Goal: Task Accomplishment & Management: Manage account settings

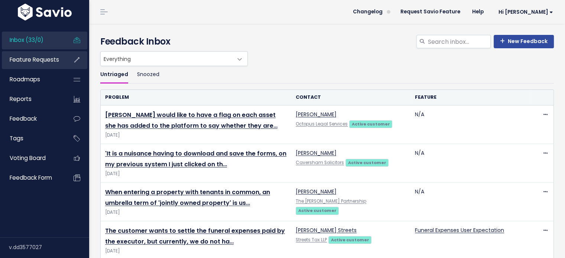
click at [25, 55] on link "Feature Requests" at bounding box center [32, 59] width 60 height 17
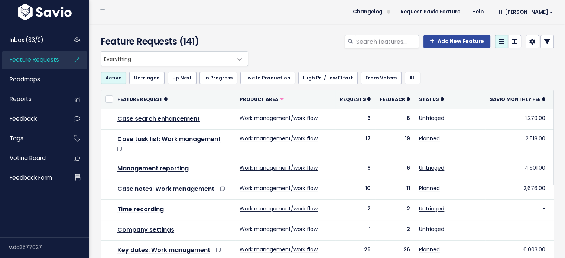
click at [353, 98] on span "Requests" at bounding box center [353, 99] width 26 height 6
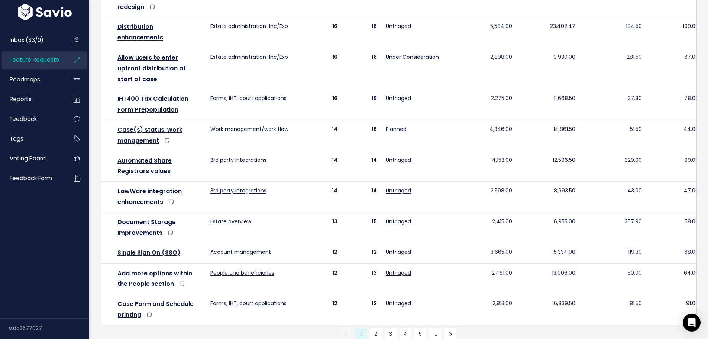
scroll to position [402, 0]
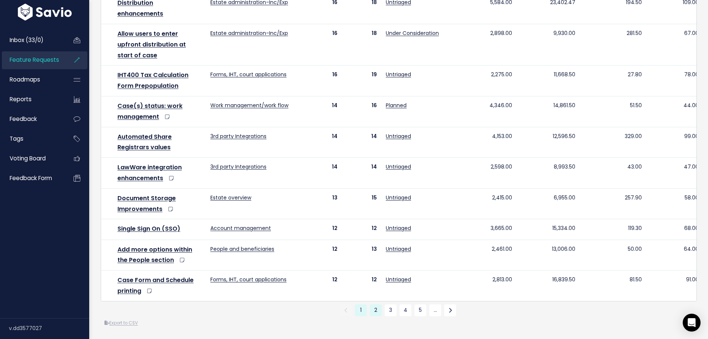
click at [373, 258] on link "2" at bounding box center [376, 310] width 12 height 12
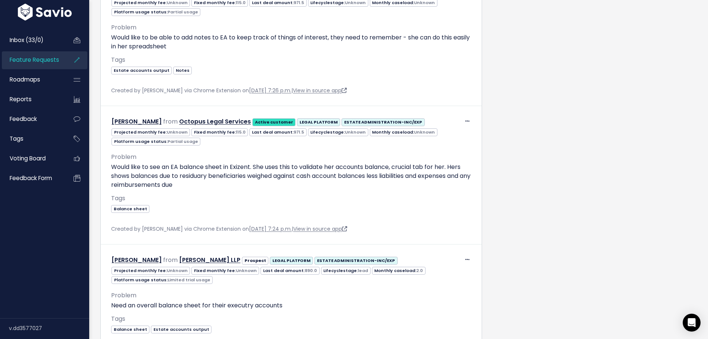
scroll to position [892, 0]
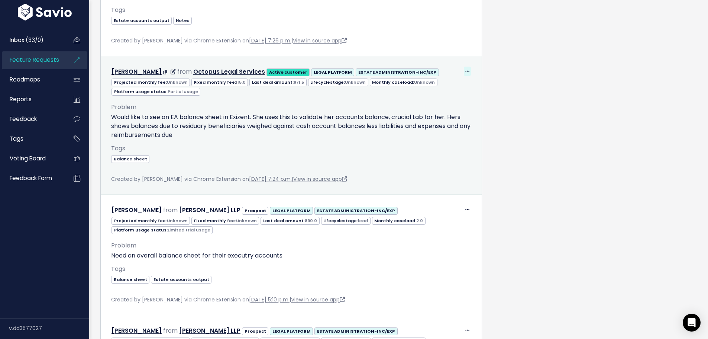
click at [465, 69] on icon at bounding box center [467, 71] width 4 height 5
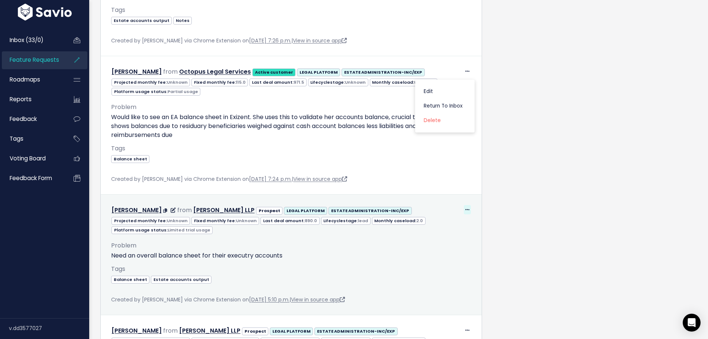
click at [464, 205] on span at bounding box center [467, 209] width 7 height 9
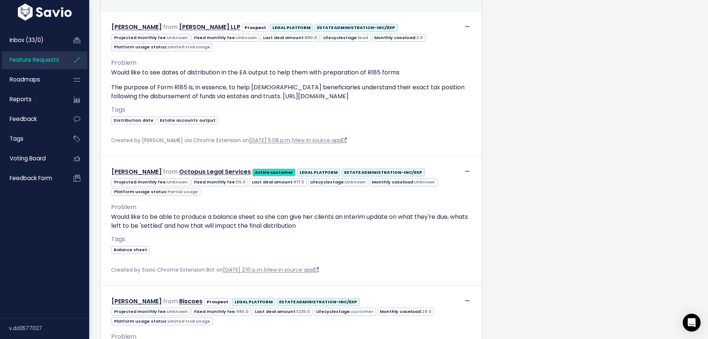
scroll to position [1338, 0]
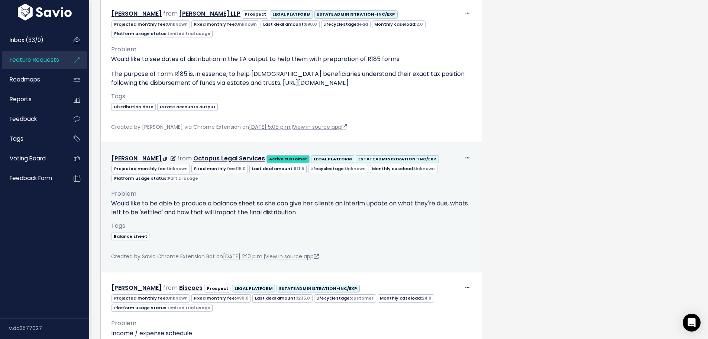
drag, startPoint x: 463, startPoint y: 153, endPoint x: 460, endPoint y: 184, distance: 31.0
click at [460, 184] on div "Problem Would like to be able to produce a balance sheet so she can give her cl…" at bounding box center [291, 218] width 360 height 70
click at [465, 156] on icon at bounding box center [467, 158] width 4 height 5
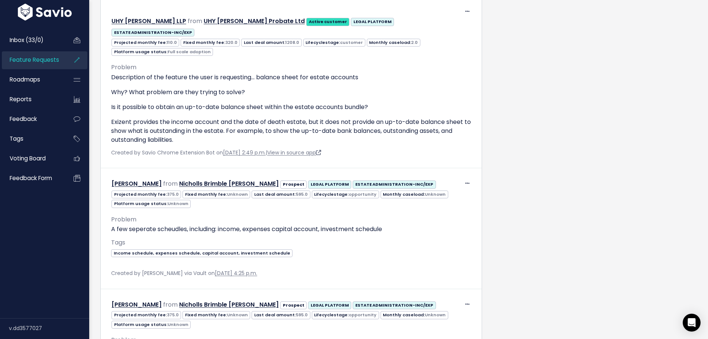
scroll to position [3049, 0]
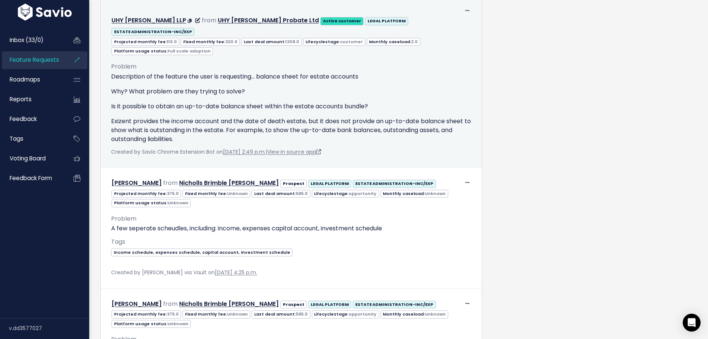
drag, startPoint x: 465, startPoint y: 110, endPoint x: 455, endPoint y: 138, distance: 29.5
click at [454, 140] on div "Problem Description of the feature the user is requesting... balance sheet for …" at bounding box center [291, 99] width 360 height 88
click at [465, 13] on icon at bounding box center [467, 11] width 4 height 5
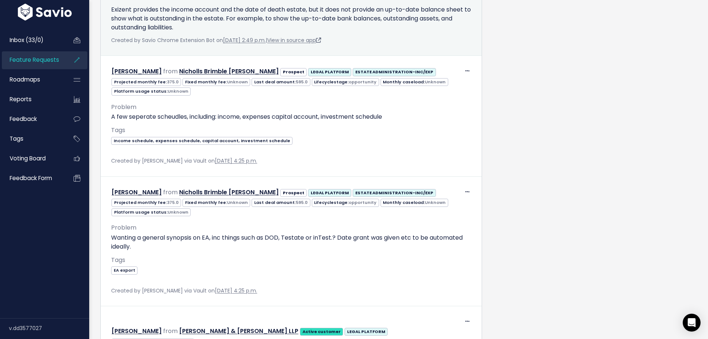
scroll to position [3197, 0]
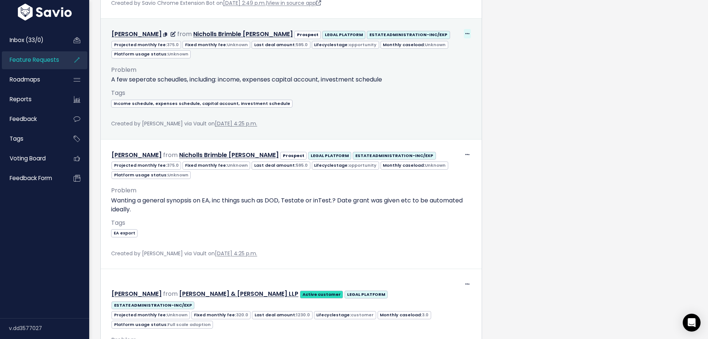
click at [465, 36] on icon at bounding box center [467, 34] width 4 height 5
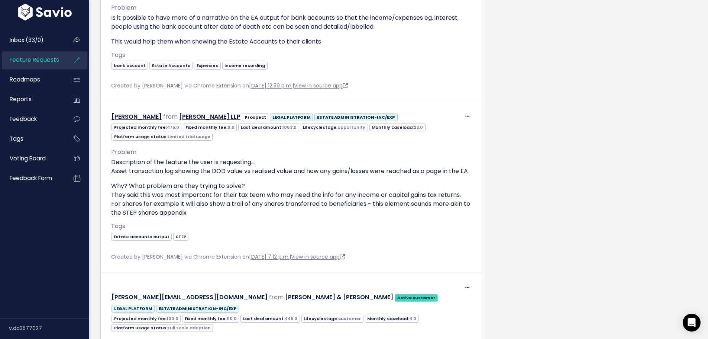
scroll to position [7138, 0]
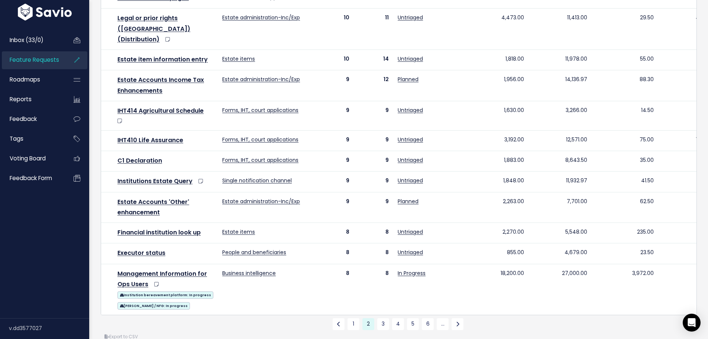
scroll to position [372, 0]
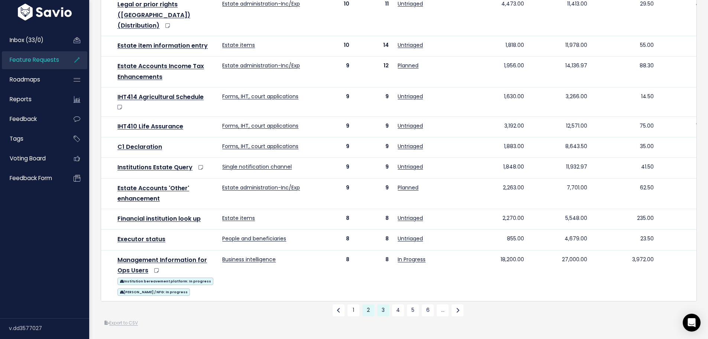
click at [378, 316] on link "3" at bounding box center [383, 310] width 12 height 12
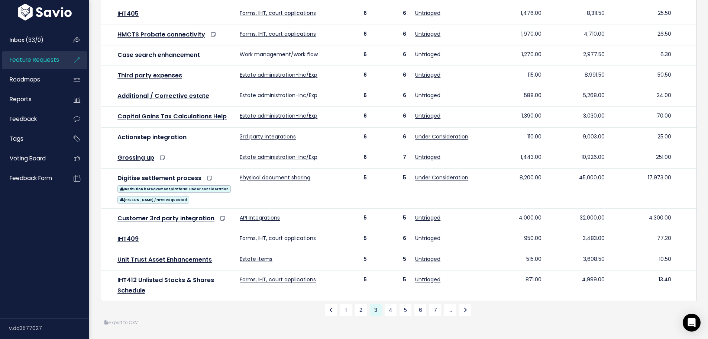
scroll to position [338, 0]
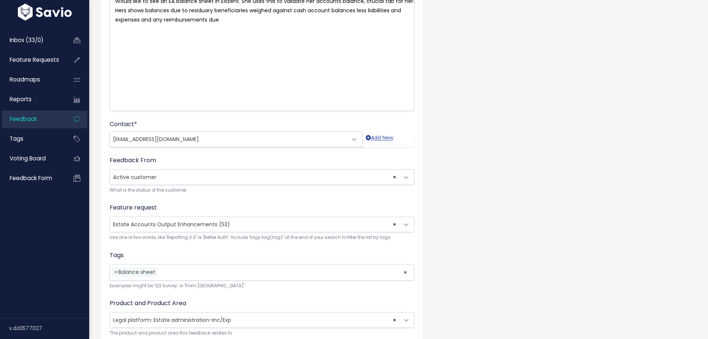
scroll to position [112, 0]
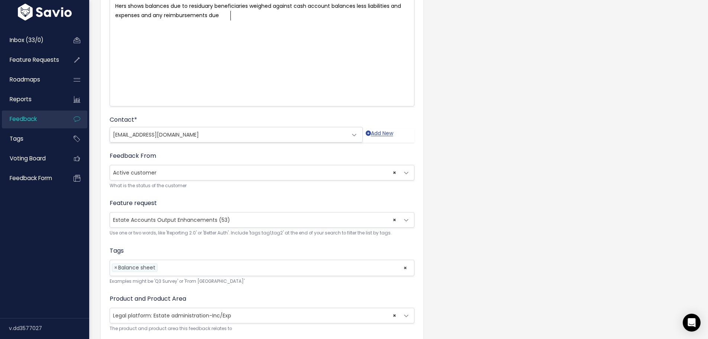
click at [405, 218] on span at bounding box center [406, 220] width 15 height 15
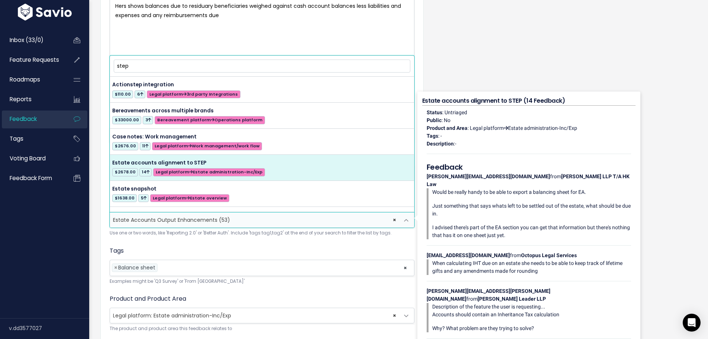
type input "step"
select select "20154"
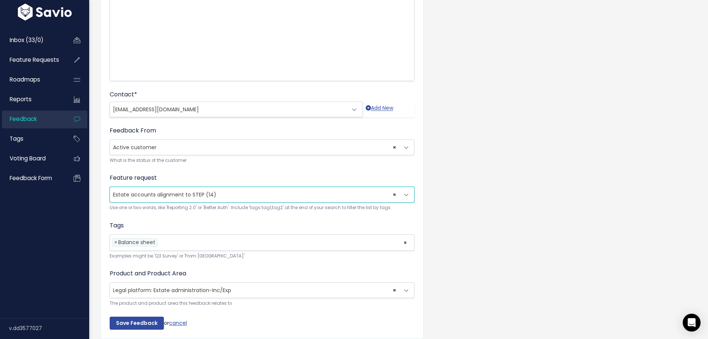
scroll to position [171, 0]
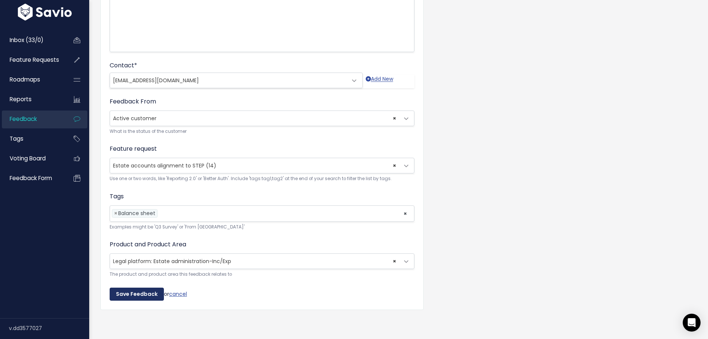
click at [131, 288] on input "Save Feedback" at bounding box center [137, 293] width 54 height 13
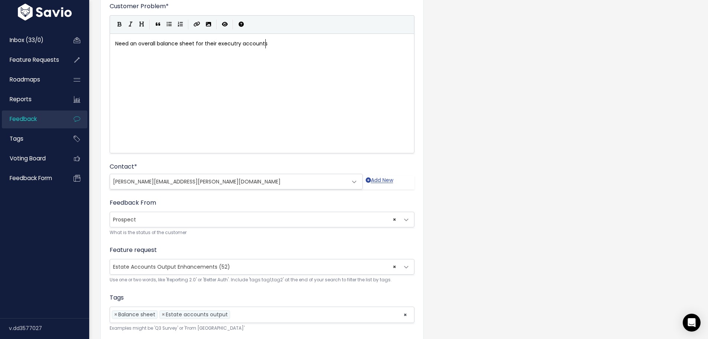
scroll to position [112, 0]
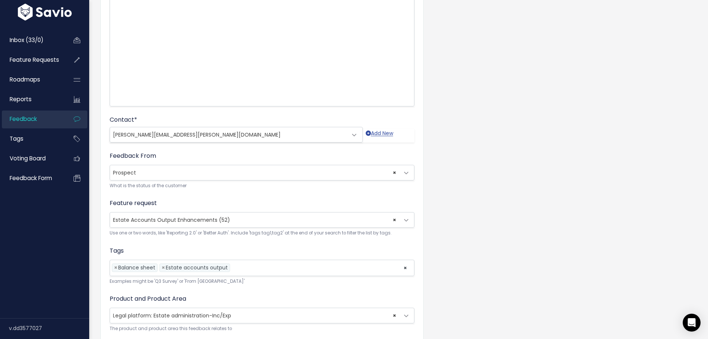
click at [405, 218] on span at bounding box center [406, 220] width 15 height 15
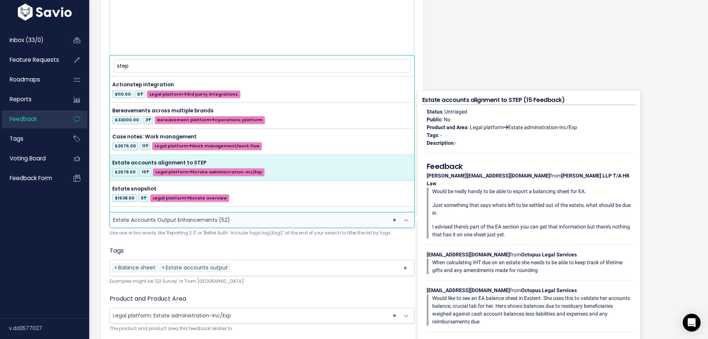
type input "step"
select select "20154"
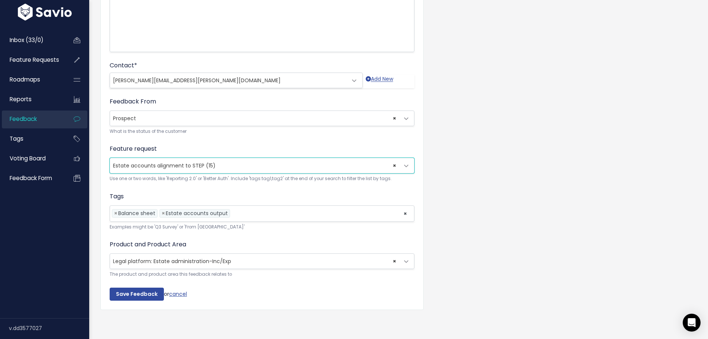
scroll to position [171, 0]
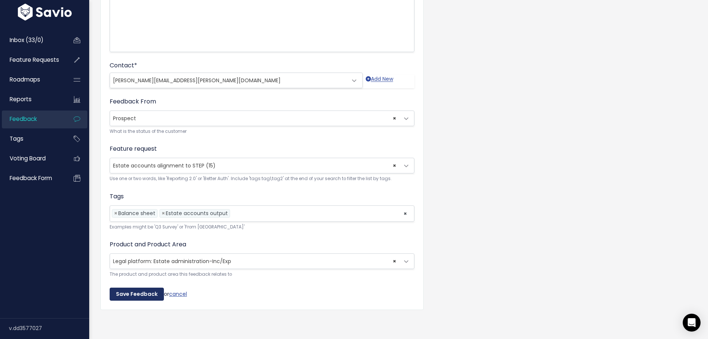
click at [129, 289] on input "Save Feedback" at bounding box center [137, 293] width 54 height 13
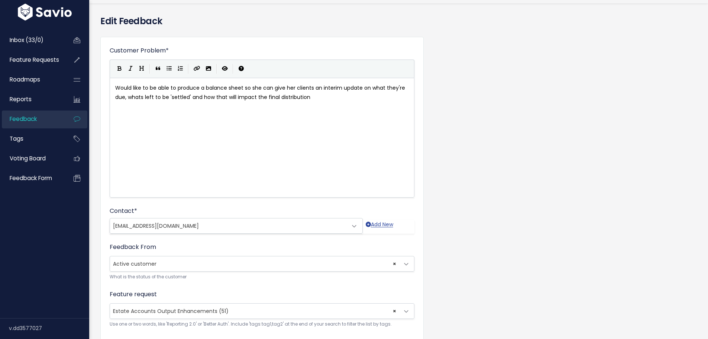
scroll to position [37, 0]
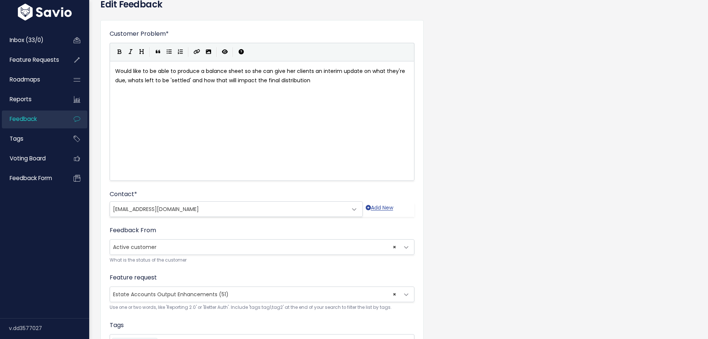
click at [404, 291] on span at bounding box center [406, 294] width 15 height 15
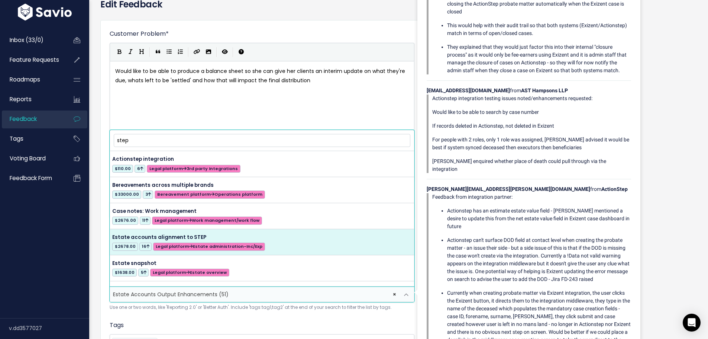
type input "step"
select select "20154"
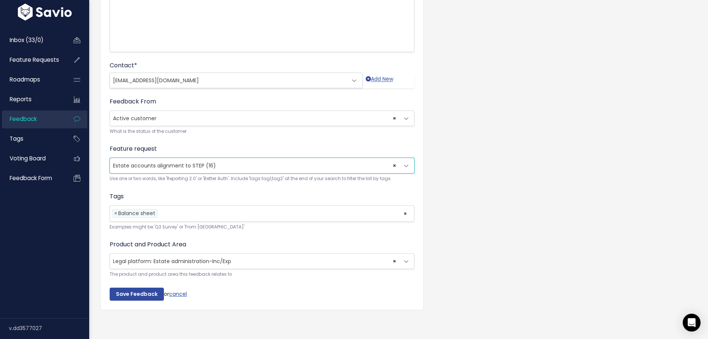
scroll to position [171, 0]
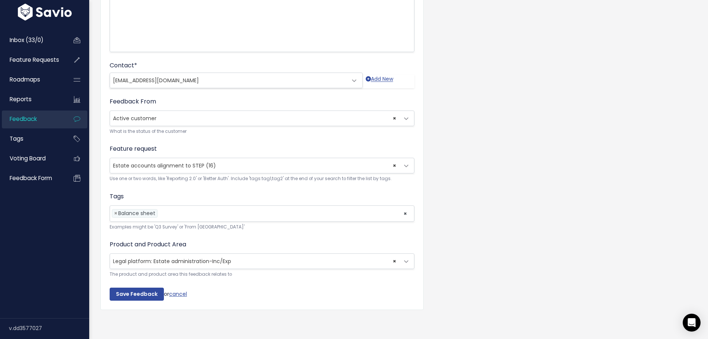
click at [133, 296] on div "Customer Problem * Would like to be able to produce a balance sheet so she can …" at bounding box center [261, 100] width 323 height 418
click at [135, 290] on input "Save Feedback" at bounding box center [137, 293] width 54 height 13
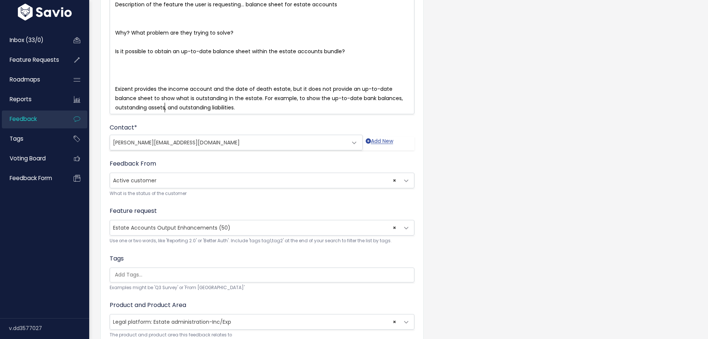
scroll to position [112, 0]
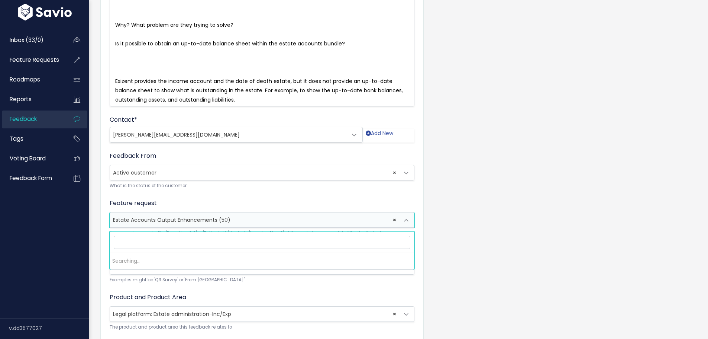
click at [407, 222] on span at bounding box center [406, 220] width 15 height 15
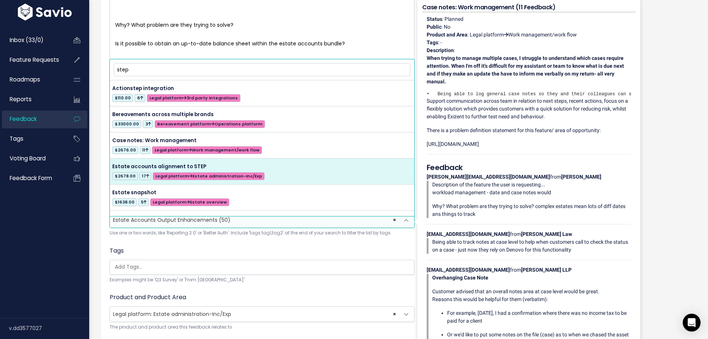
type input "step"
select select "20154"
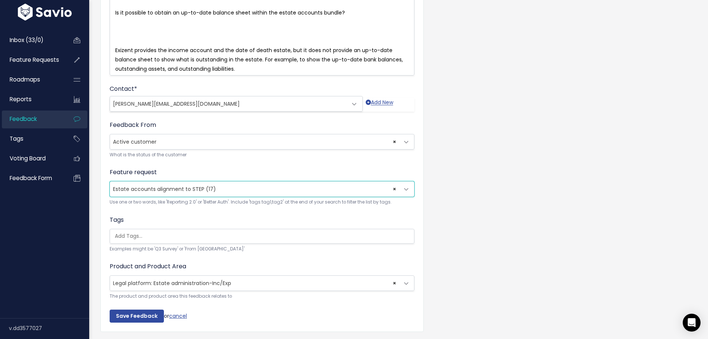
scroll to position [174, 0]
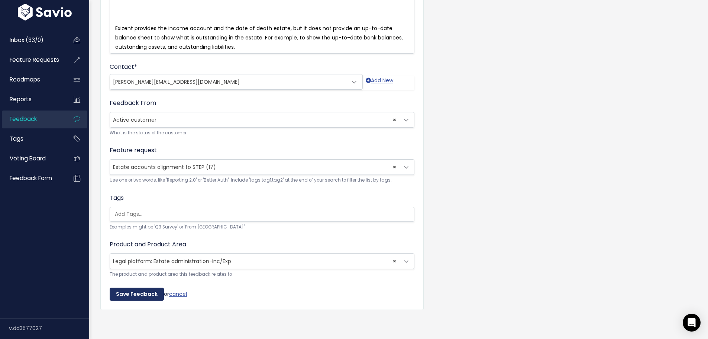
click at [131, 287] on input "Save Feedback" at bounding box center [137, 293] width 54 height 13
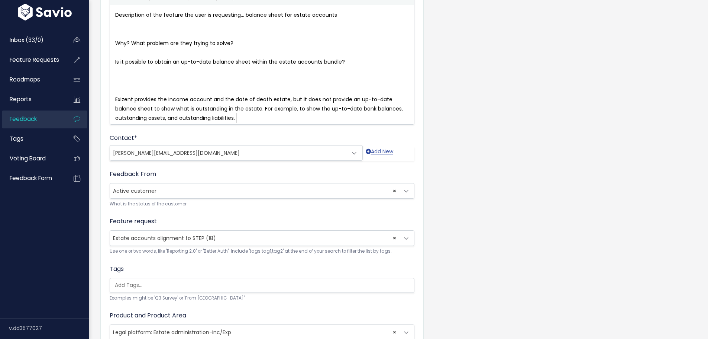
scroll to position [149, 0]
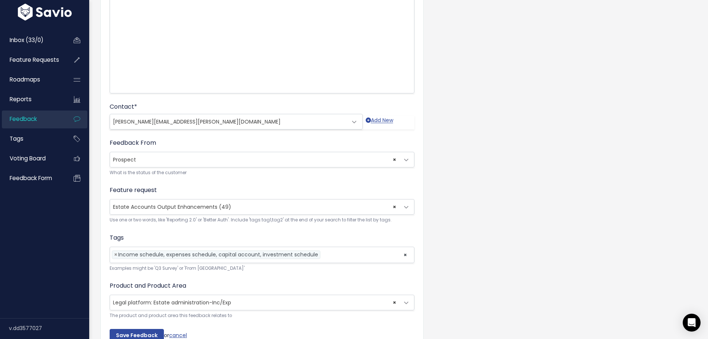
scroll to position [149, 0]
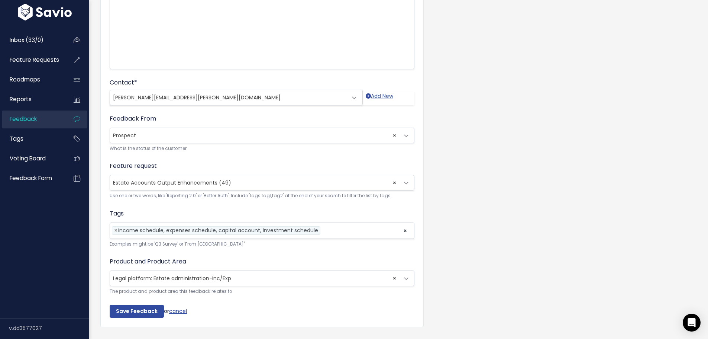
click at [406, 181] on span at bounding box center [406, 182] width 15 height 15
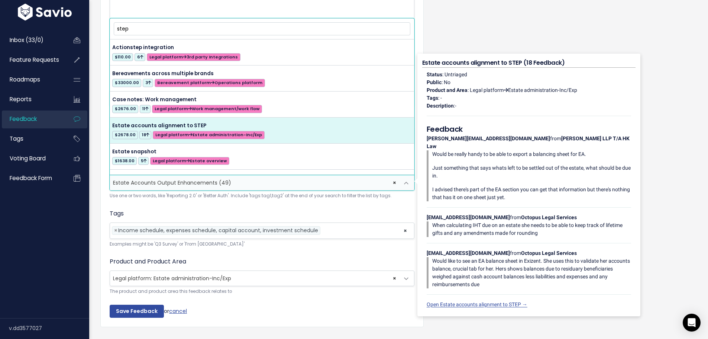
type input "step"
select select "20154"
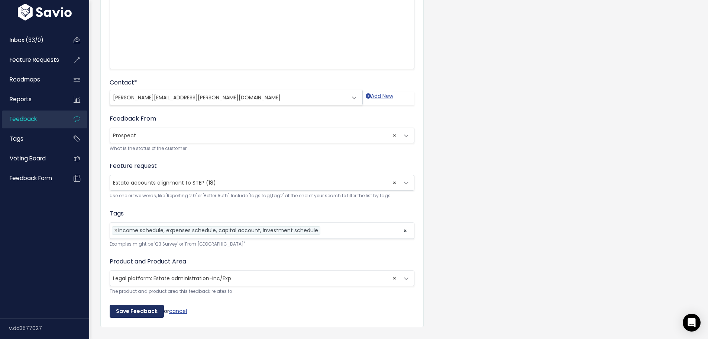
click at [132, 308] on input "Save Feedback" at bounding box center [137, 310] width 54 height 13
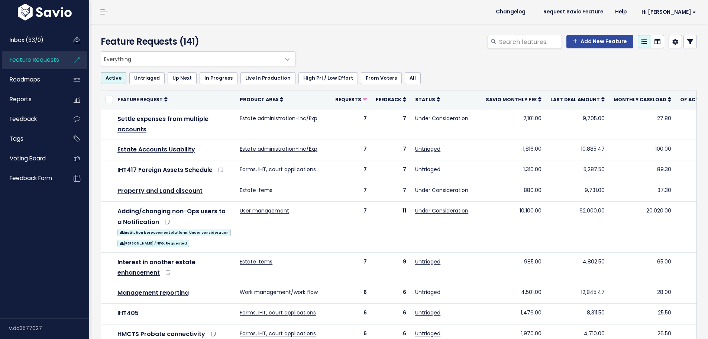
scroll to position [338, 0]
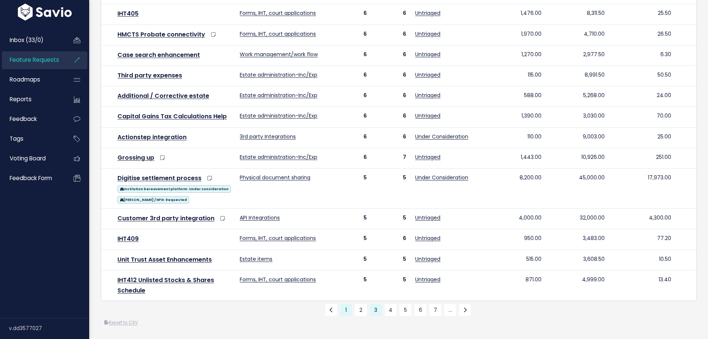
click at [344, 305] on link "1" at bounding box center [346, 310] width 12 height 12
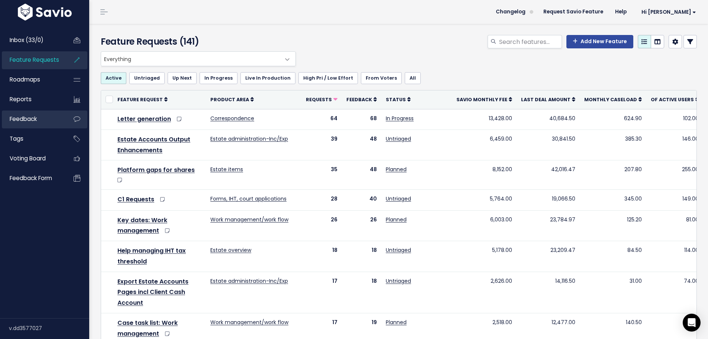
click at [26, 120] on span "Feedback" at bounding box center [23, 119] width 27 height 8
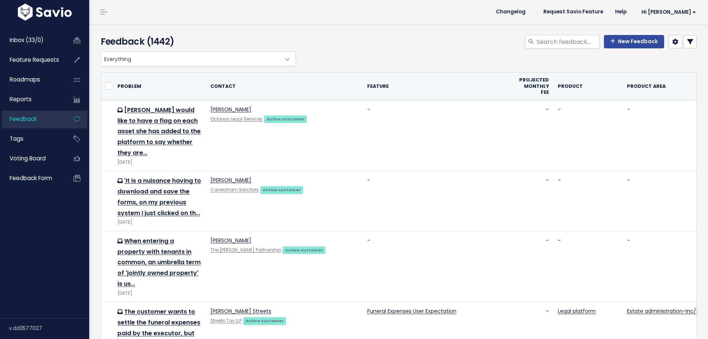
select select
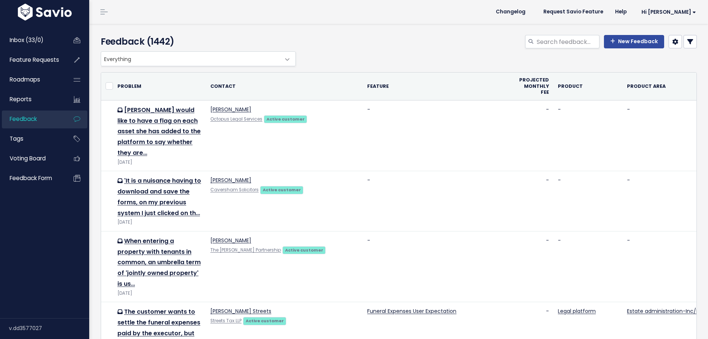
select select
click at [687, 42] on icon at bounding box center [690, 42] width 6 height 6
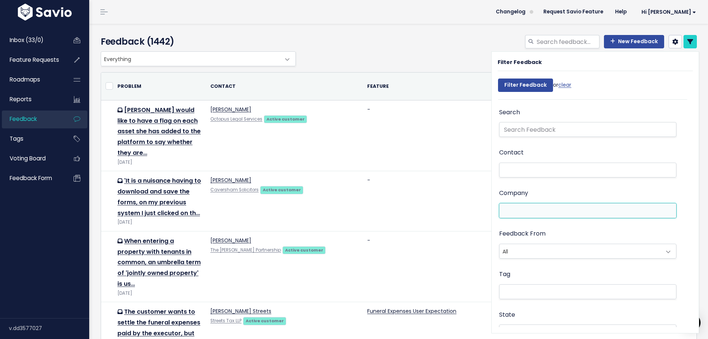
click at [529, 209] on li at bounding box center [587, 211] width 170 height 8
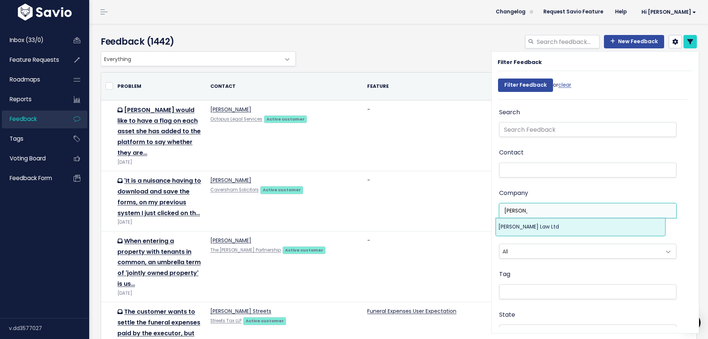
type input "hedges"
select select "6537940"
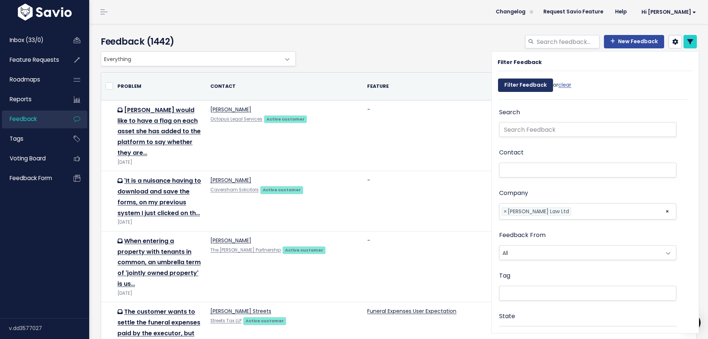
click at [517, 83] on input "Filter Feedback" at bounding box center [525, 84] width 55 height 13
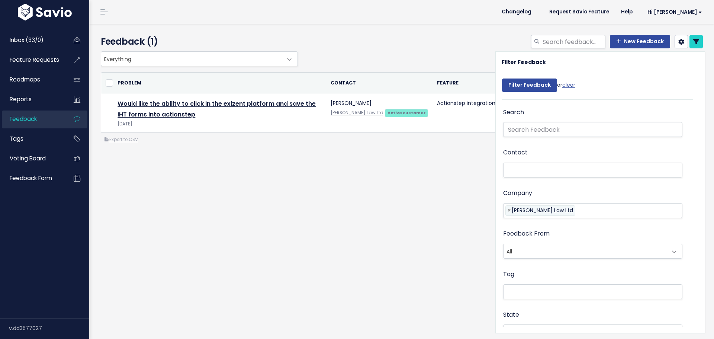
select select
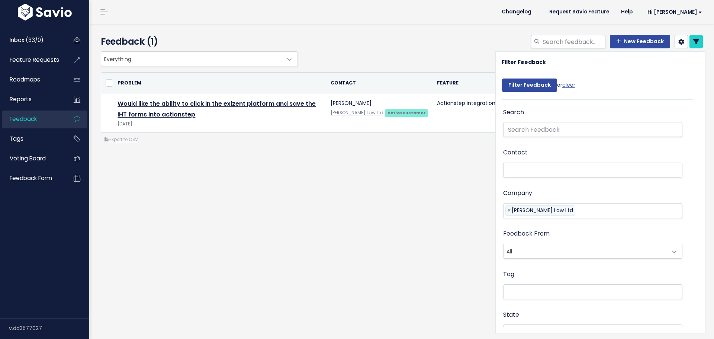
select select
click at [507, 209] on span "×" at bounding box center [508, 211] width 3 height 8
select select
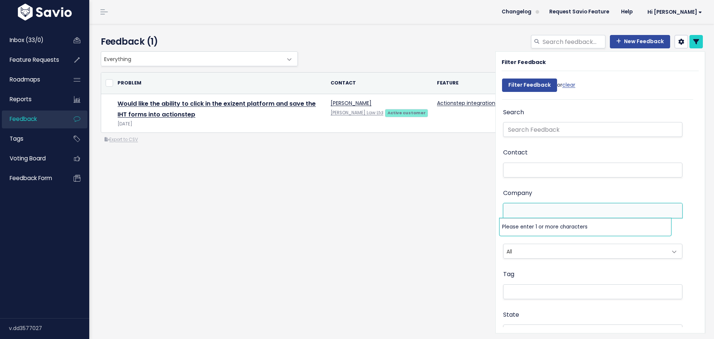
click at [528, 211] on li at bounding box center [590, 211] width 171 height 8
click at [518, 204] on ul at bounding box center [592, 210] width 178 height 14
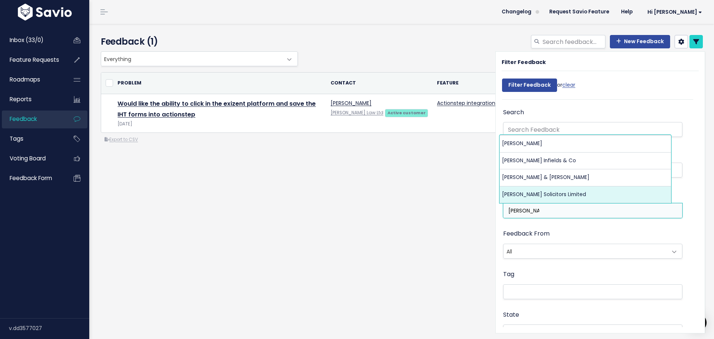
type input "harold b"
select select "6535505"
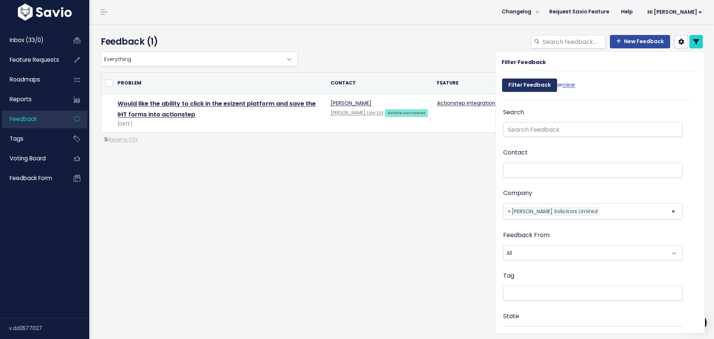
click at [528, 88] on input "Filter Feedback" at bounding box center [529, 84] width 55 height 13
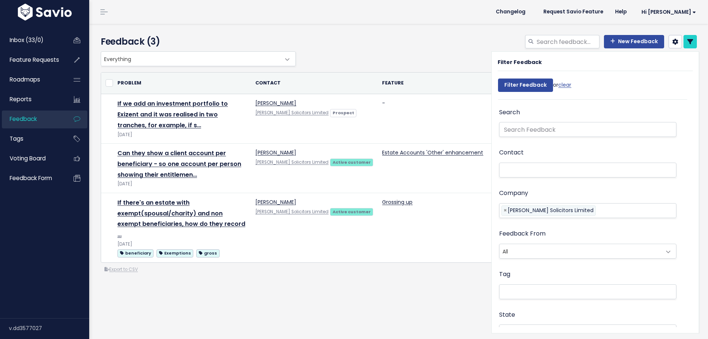
select select
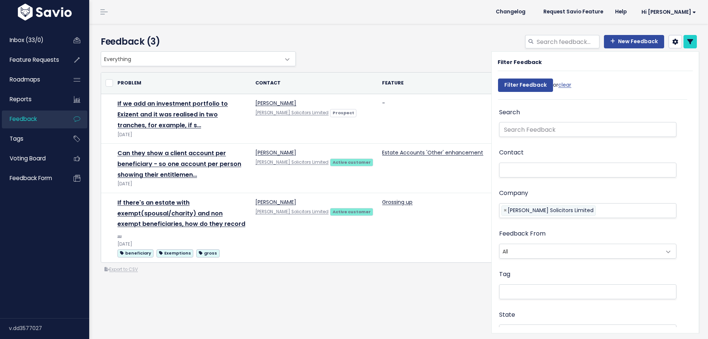
select select
click at [504, 211] on span "×" at bounding box center [505, 211] width 3 height 8
select select
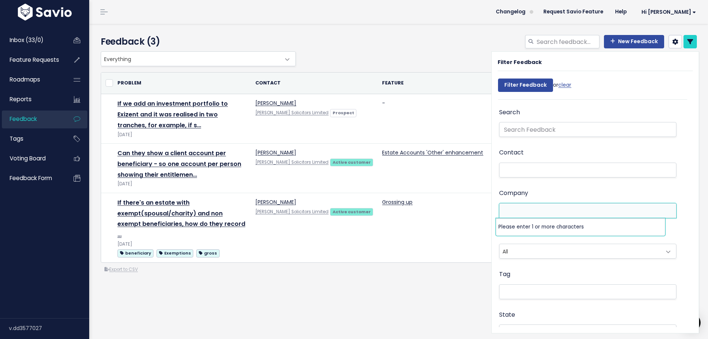
click at [527, 210] on li at bounding box center [587, 211] width 170 height 8
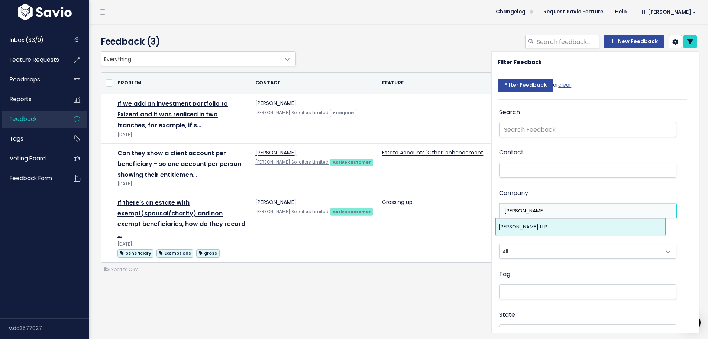
type input "taylor emm"
select select "6536798"
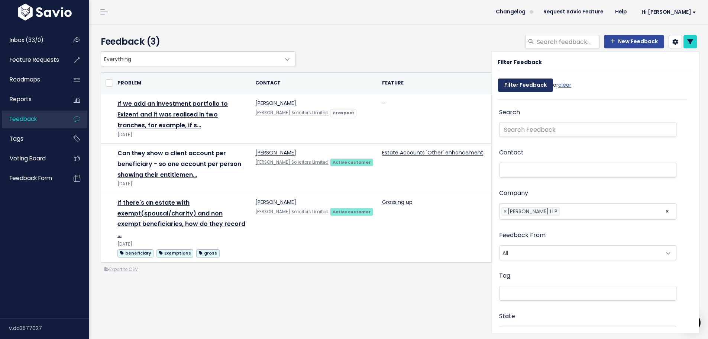
click at [513, 86] on input "Filter Feedback" at bounding box center [525, 84] width 55 height 13
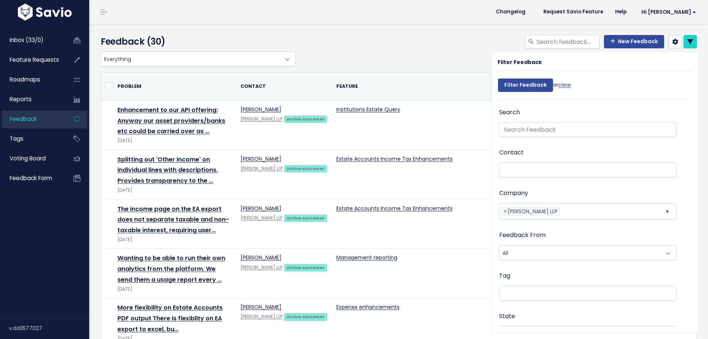
select select
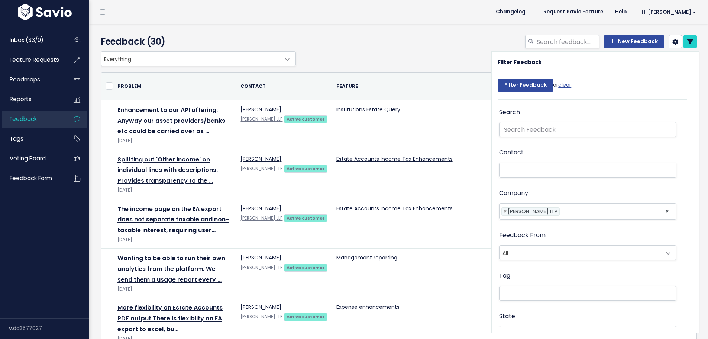
select select
click at [504, 211] on span "×" at bounding box center [505, 211] width 3 height 8
select select
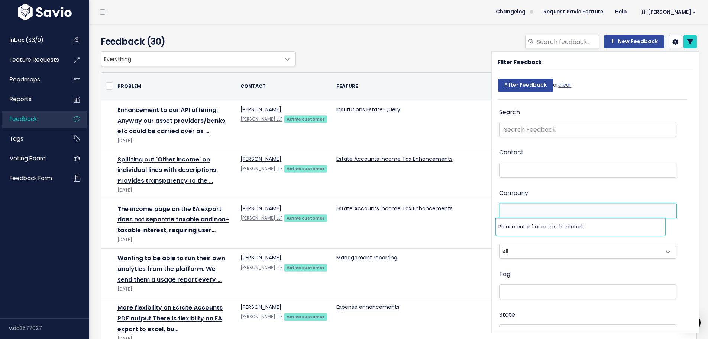
click at [515, 208] on li at bounding box center [587, 211] width 170 height 8
click at [27, 63] on span "Feature Requests" at bounding box center [34, 60] width 49 height 8
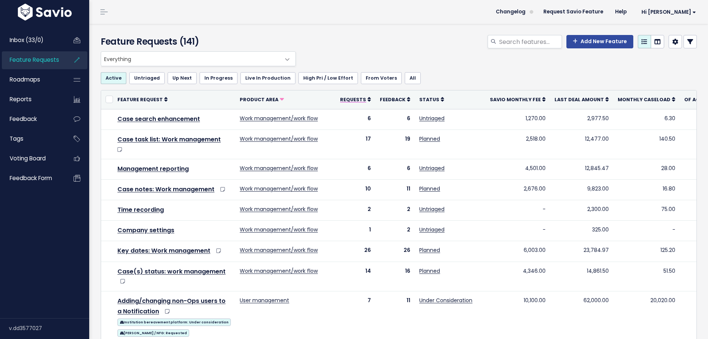
click at [340, 96] on link "Requests" at bounding box center [355, 99] width 31 height 7
